Goal: Register for event/course

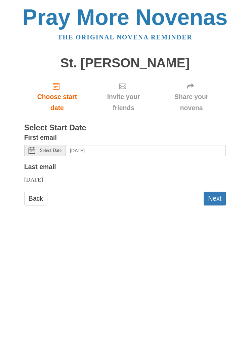
click at [216, 193] on button "Next" at bounding box center [215, 199] width 22 height 14
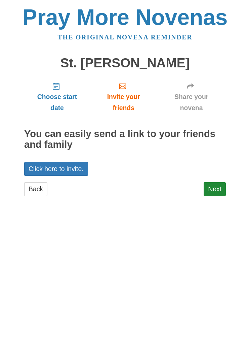
click at [219, 182] on link "Next" at bounding box center [215, 189] width 22 height 14
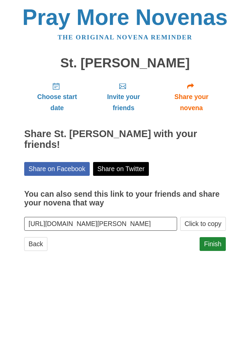
click at [213, 237] on link "Finish" at bounding box center [213, 244] width 26 height 14
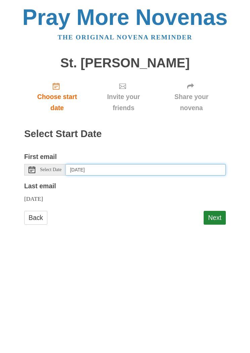
click at [127, 168] on input "[DATE]" at bounding box center [146, 169] width 160 height 11
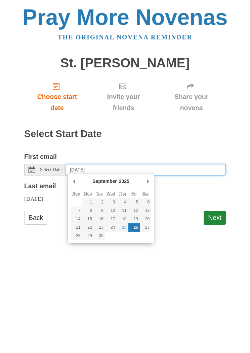
type input "Thursday, September 25th"
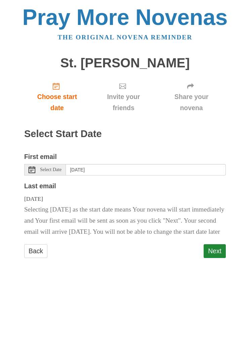
click at [218, 258] on button "Next" at bounding box center [215, 251] width 22 height 14
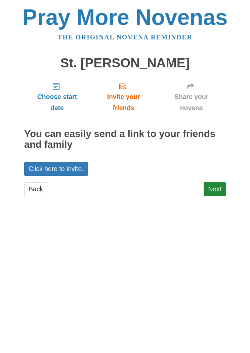
click at [212, 183] on link "Next" at bounding box center [215, 189] width 22 height 14
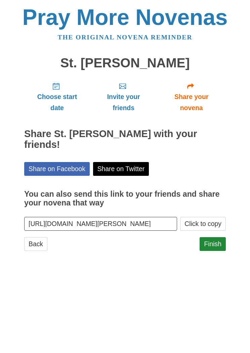
click at [215, 237] on link "Finish" at bounding box center [213, 244] width 26 height 14
